Goal: Find specific page/section: Find specific page/section

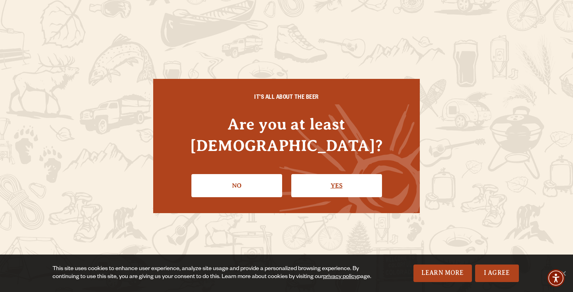
click at [318, 177] on link "Yes" at bounding box center [336, 185] width 91 height 23
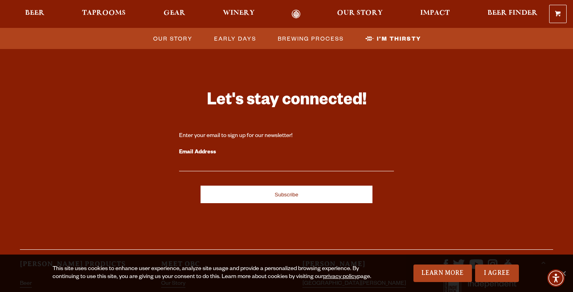
scroll to position [2722, 0]
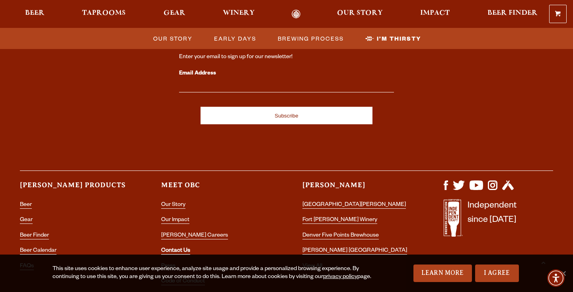
click at [179, 247] on link "Contact Us" at bounding box center [175, 250] width 29 height 7
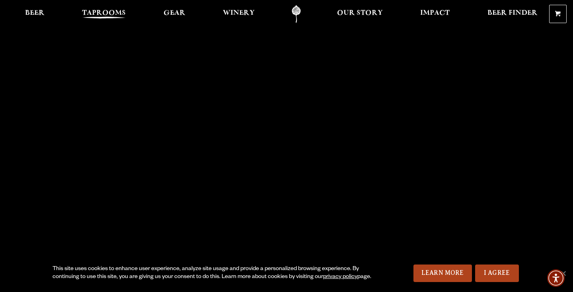
click at [103, 11] on span "Taprooms" at bounding box center [104, 13] width 44 height 6
